Goal: Check status: Check status

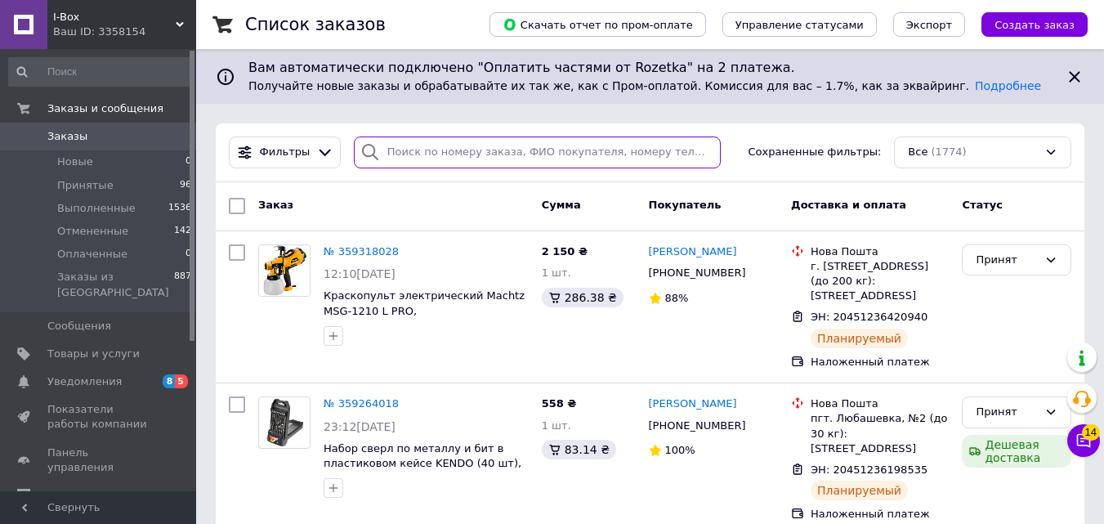
click at [435, 152] on input "search" at bounding box center [537, 152] width 367 height 32
paste input "359252725"
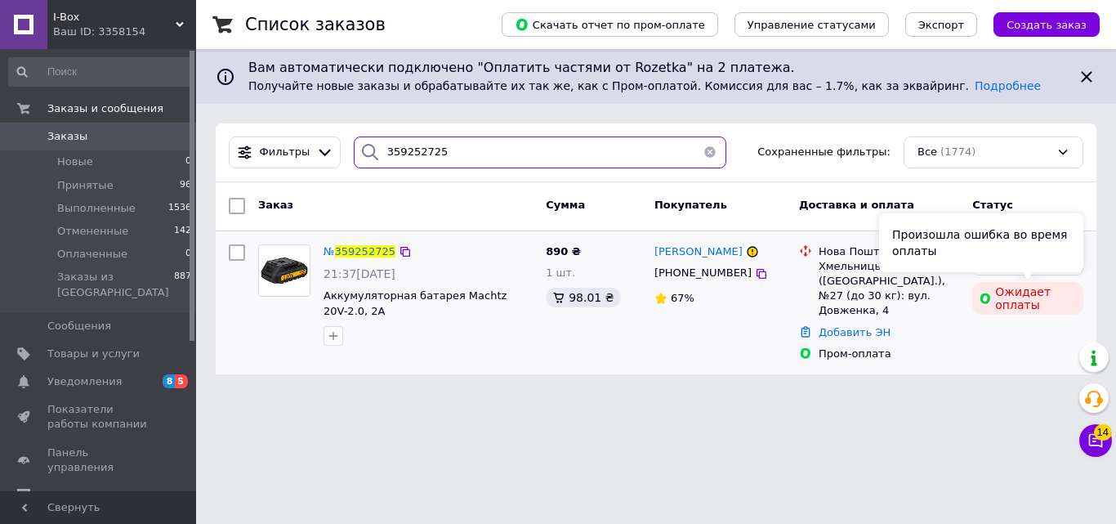
type input "359252725"
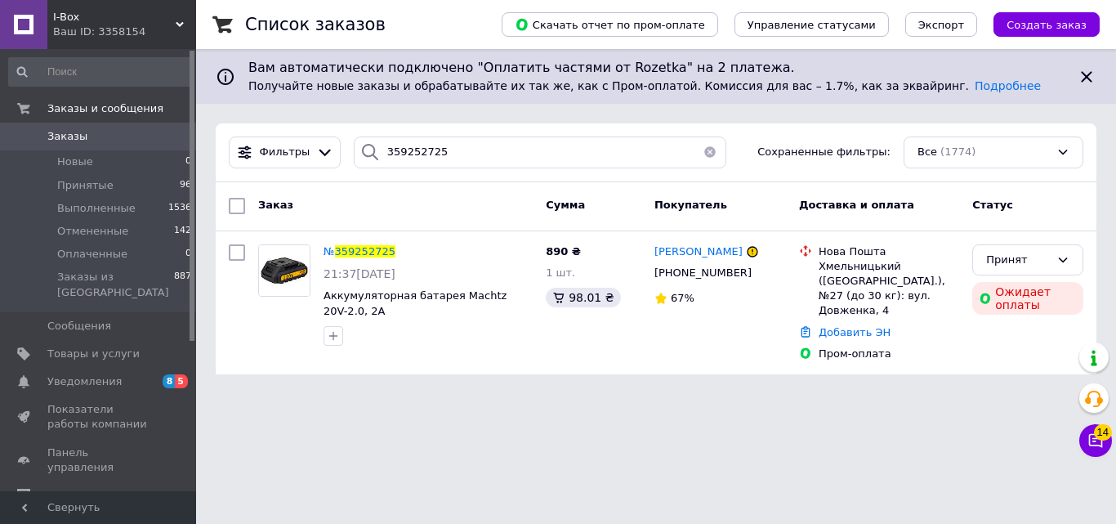
click at [172, 23] on span "I-Box" at bounding box center [114, 17] width 123 height 15
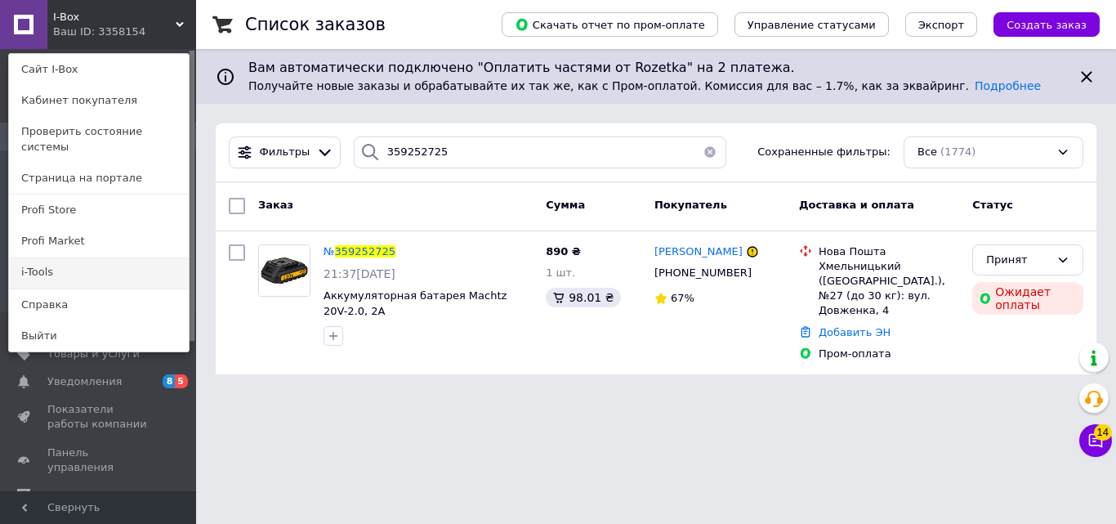
click at [64, 256] on link "i-Tools" at bounding box center [99, 271] width 180 height 31
